Goal: Communication & Community: Participate in discussion

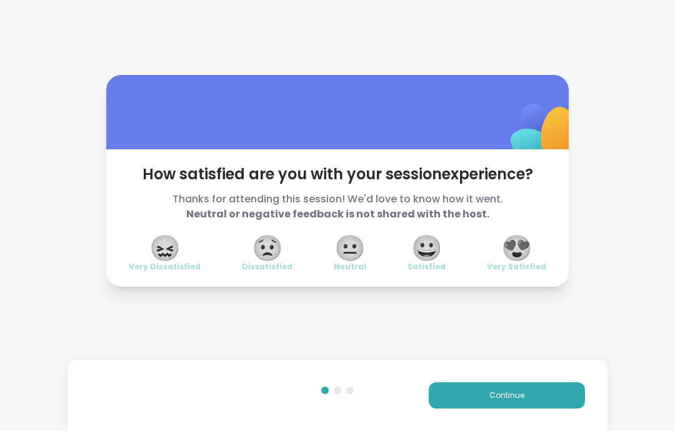
click at [561, 397] on button "Continue" at bounding box center [507, 395] width 156 height 26
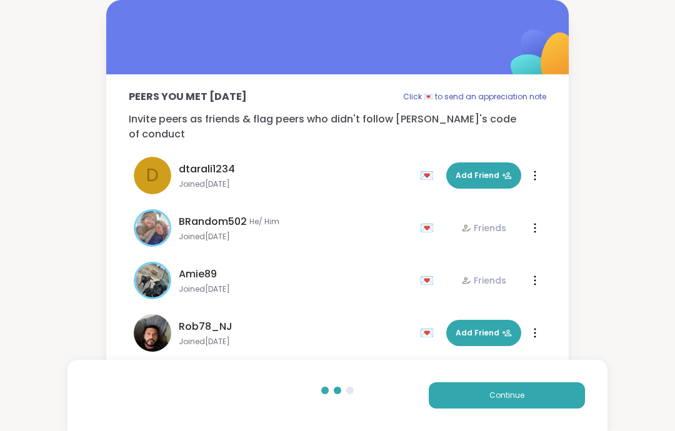
scroll to position [23, 0]
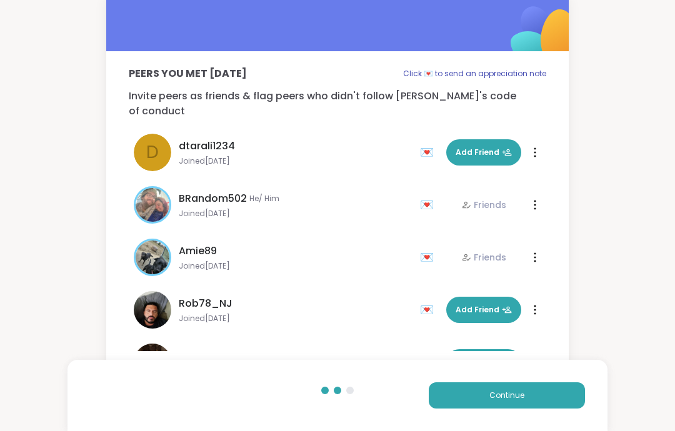
click at [558, 402] on button "Continue" at bounding box center [507, 395] width 156 height 26
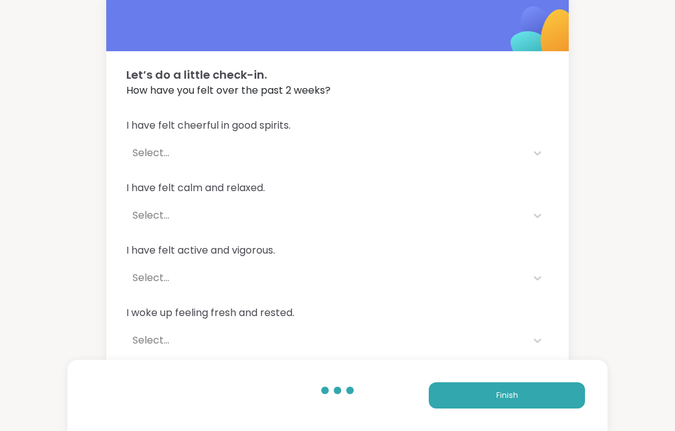
click at [567, 406] on button "Finish" at bounding box center [507, 395] width 156 height 26
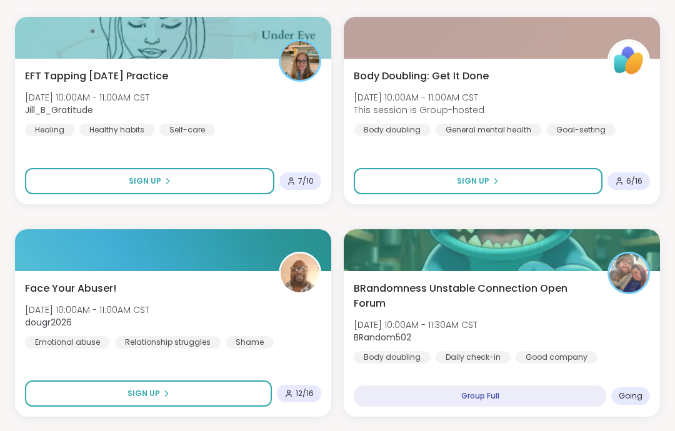
scroll to position [406, 0]
click at [612, 330] on div "BRandomness Unstable Connection Open Forum [DATE] 10:00AM - 11:30AM CST BRandom…" at bounding box center [502, 322] width 296 height 82
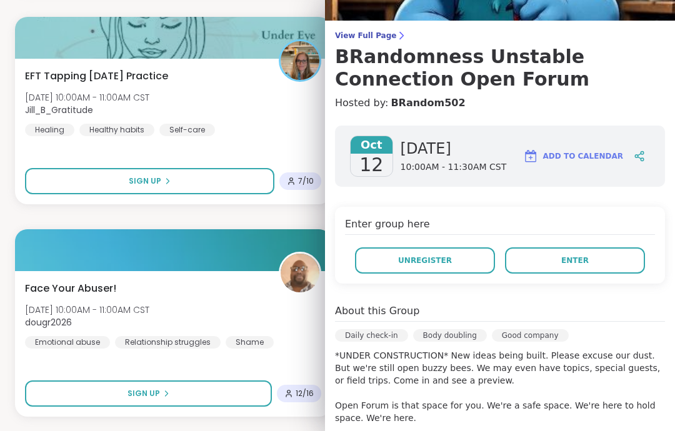
scroll to position [70, 0]
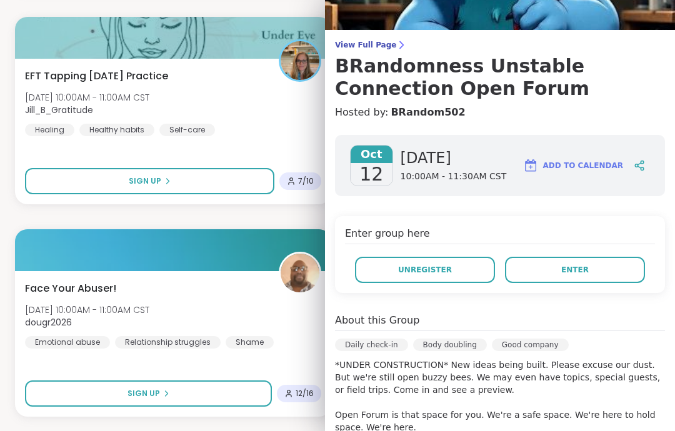
click at [639, 274] on button "Enter" at bounding box center [575, 270] width 140 height 26
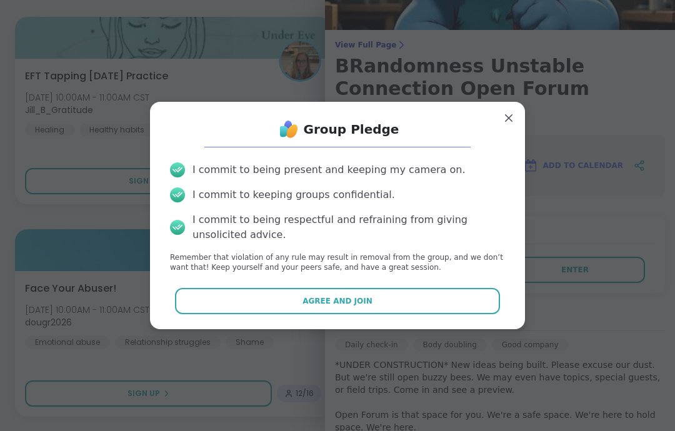
click at [497, 314] on button "Agree and Join" at bounding box center [338, 301] width 326 height 26
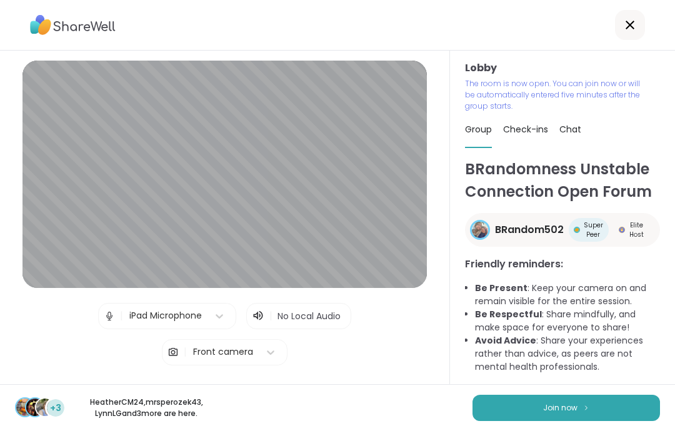
click at [625, 410] on button "Join now" at bounding box center [565, 408] width 187 height 26
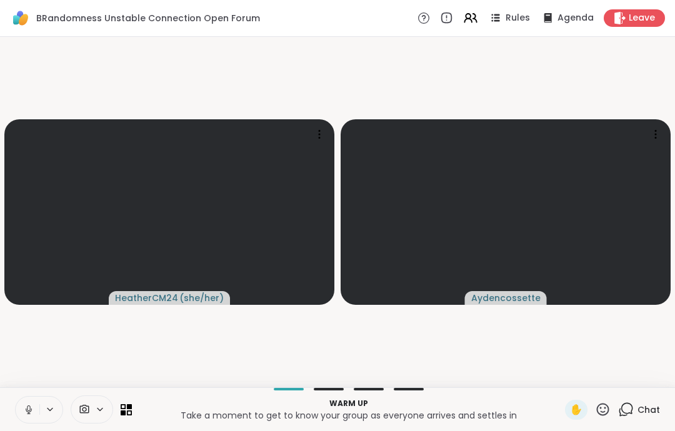
click at [29, 403] on button at bounding box center [28, 410] width 24 height 26
click at [37, 407] on button at bounding box center [28, 410] width 24 height 26
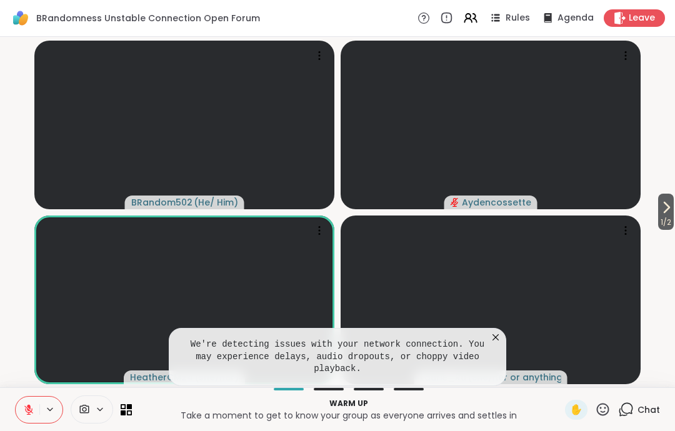
click at [489, 334] on icon at bounding box center [495, 337] width 12 height 12
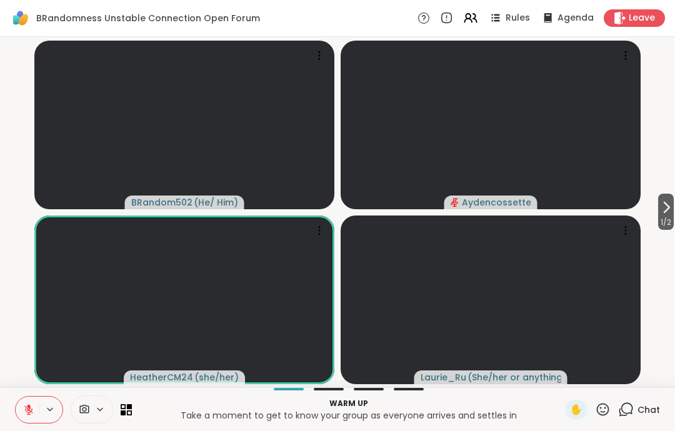
click at [654, 15] on span "Leave" at bounding box center [642, 18] width 26 height 12
click at [27, 407] on icon at bounding box center [28, 409] width 11 height 11
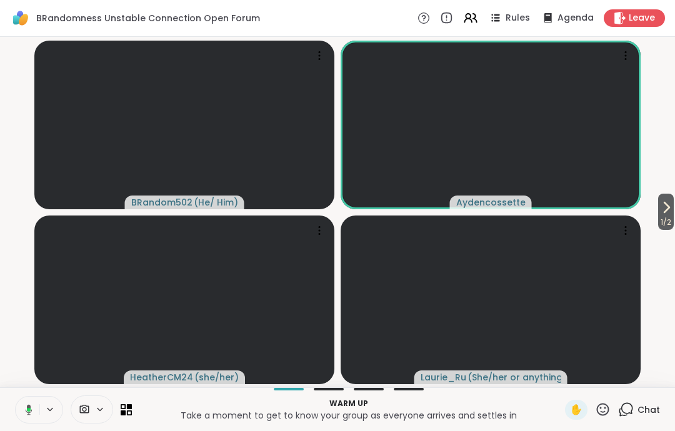
click at [26, 411] on icon at bounding box center [29, 409] width 7 height 11
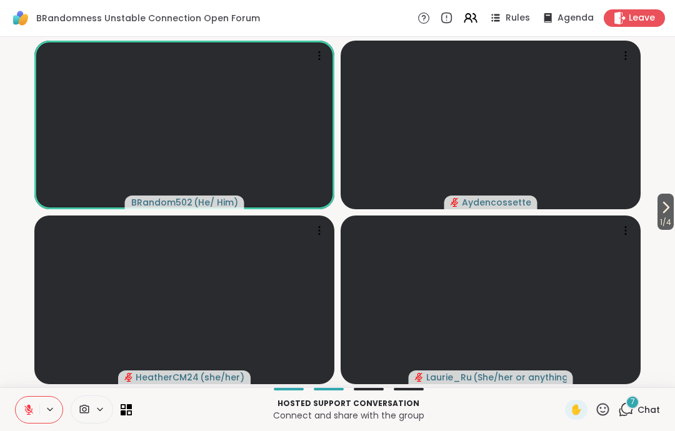
click at [22, 404] on button at bounding box center [28, 410] width 24 height 26
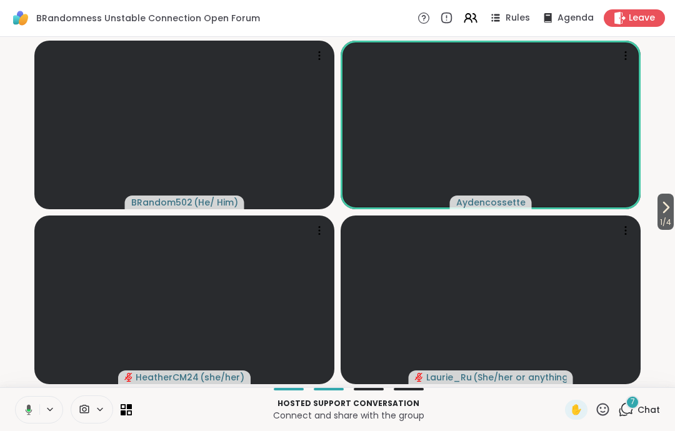
click at [19, 416] on button at bounding box center [27, 410] width 26 height 26
